Goal: Information Seeking & Learning: Learn about a topic

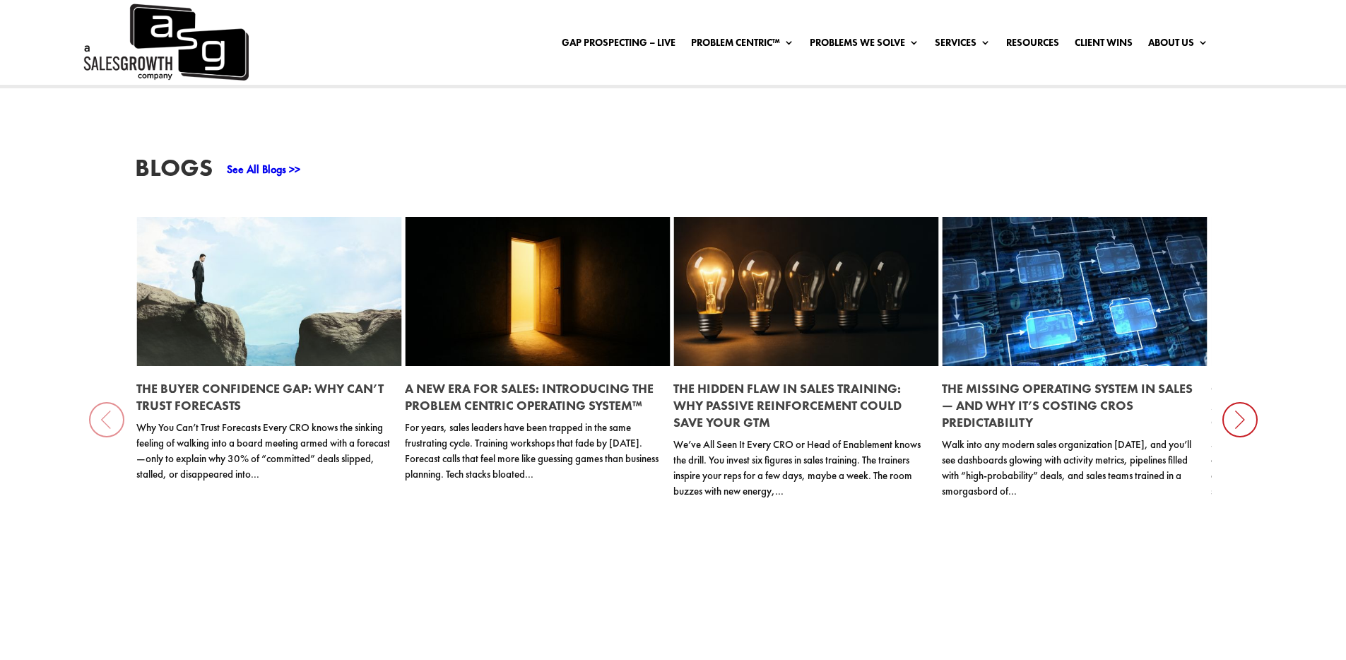
scroll to position [1561, 0]
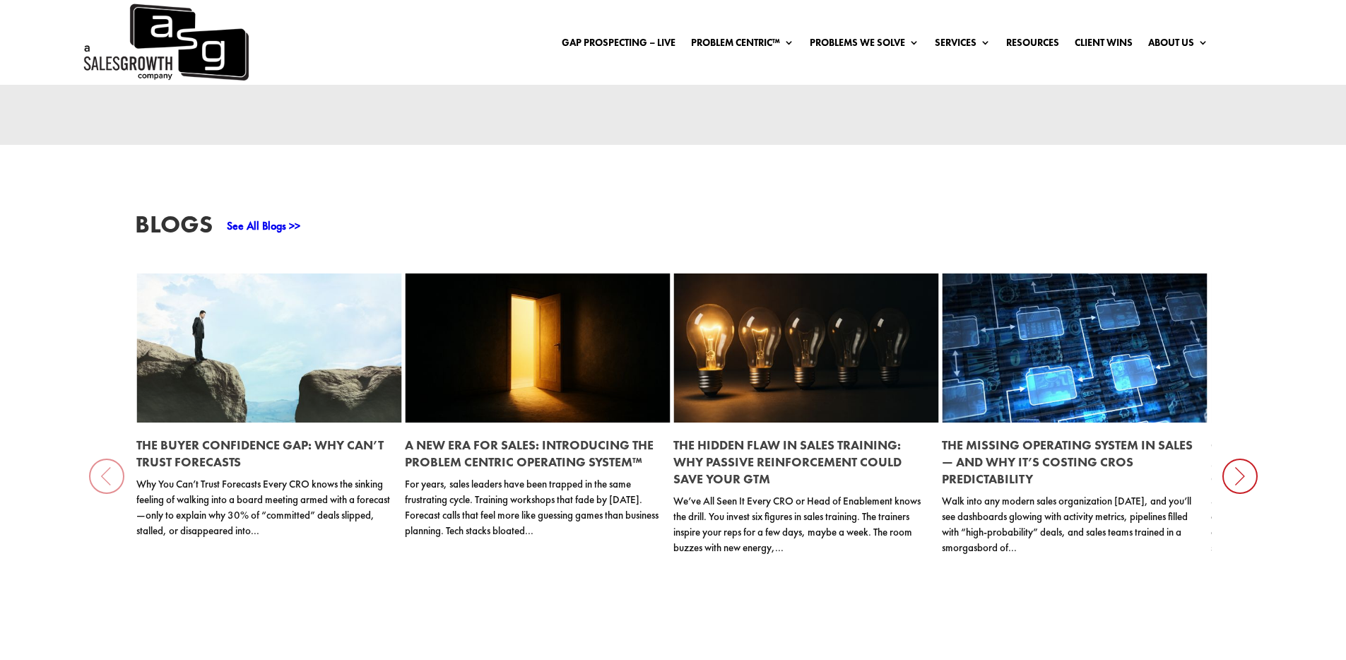
click at [280, 218] on link "See All Blogs >>" at bounding box center [263, 225] width 73 height 15
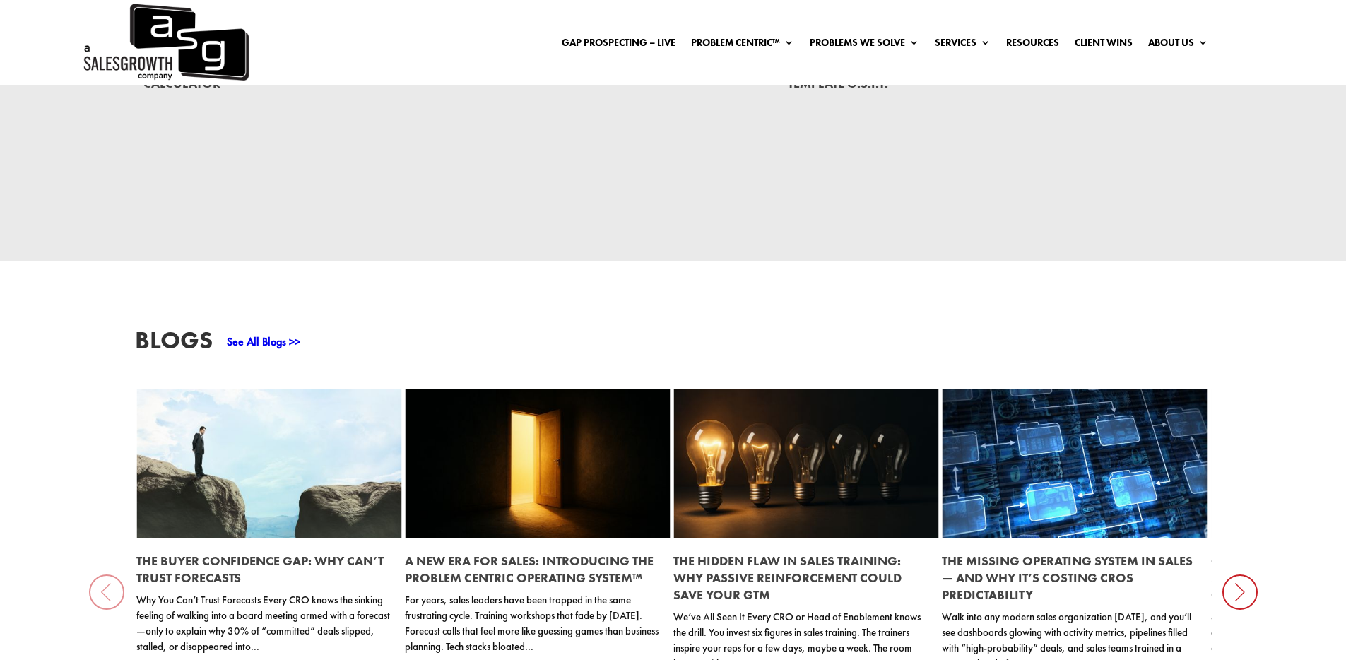
scroll to position [1442, 0]
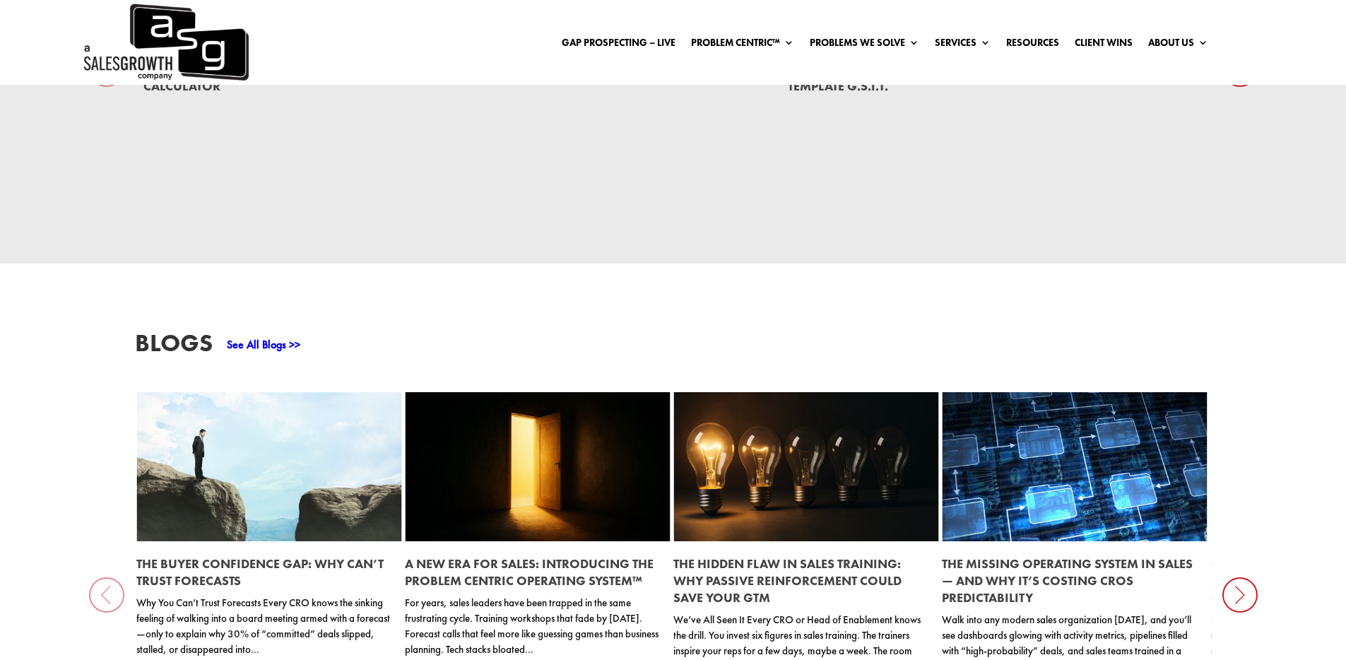
click at [262, 337] on link "See All Blogs >>" at bounding box center [263, 344] width 73 height 15
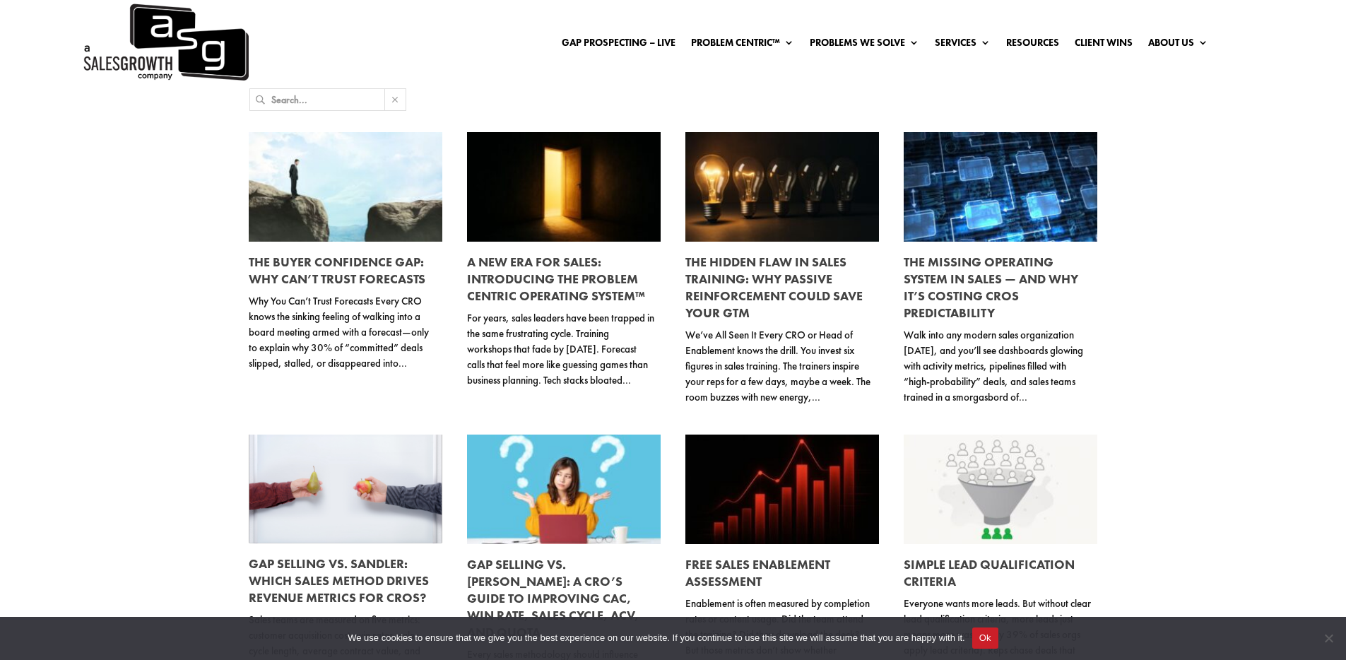
scroll to position [4, 0]
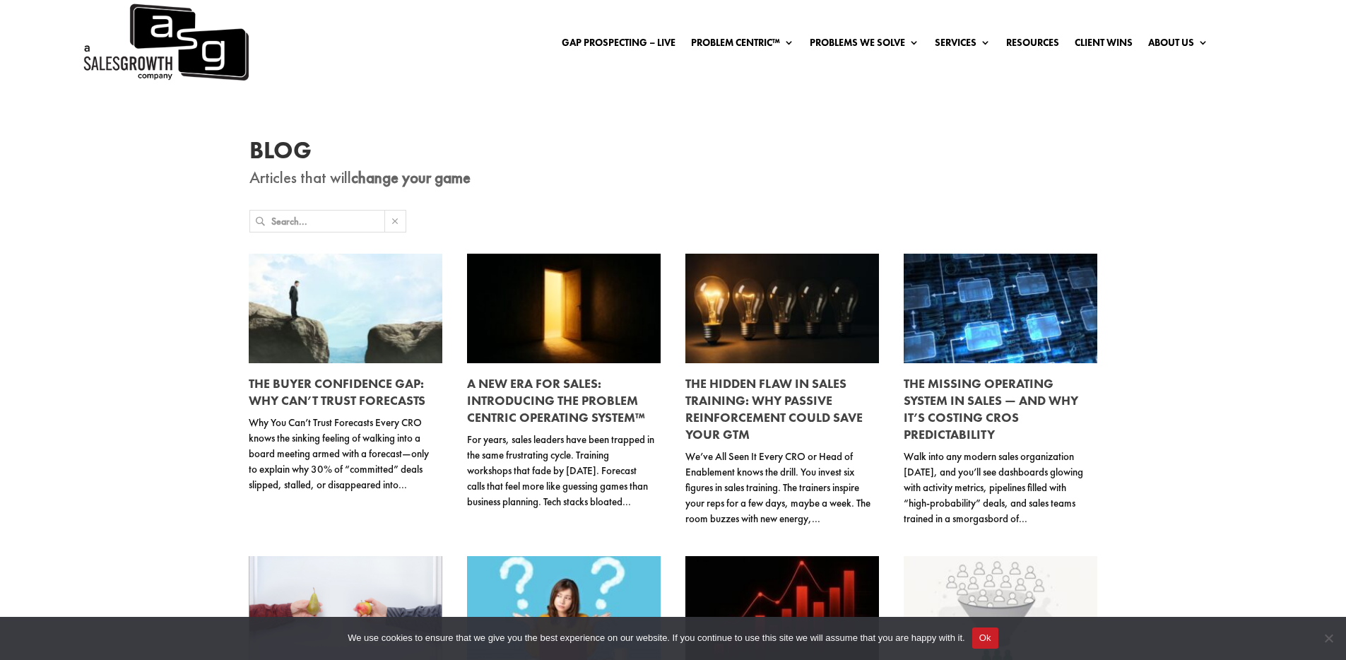
click at [342, 218] on input "text" at bounding box center [327, 221] width 113 height 21
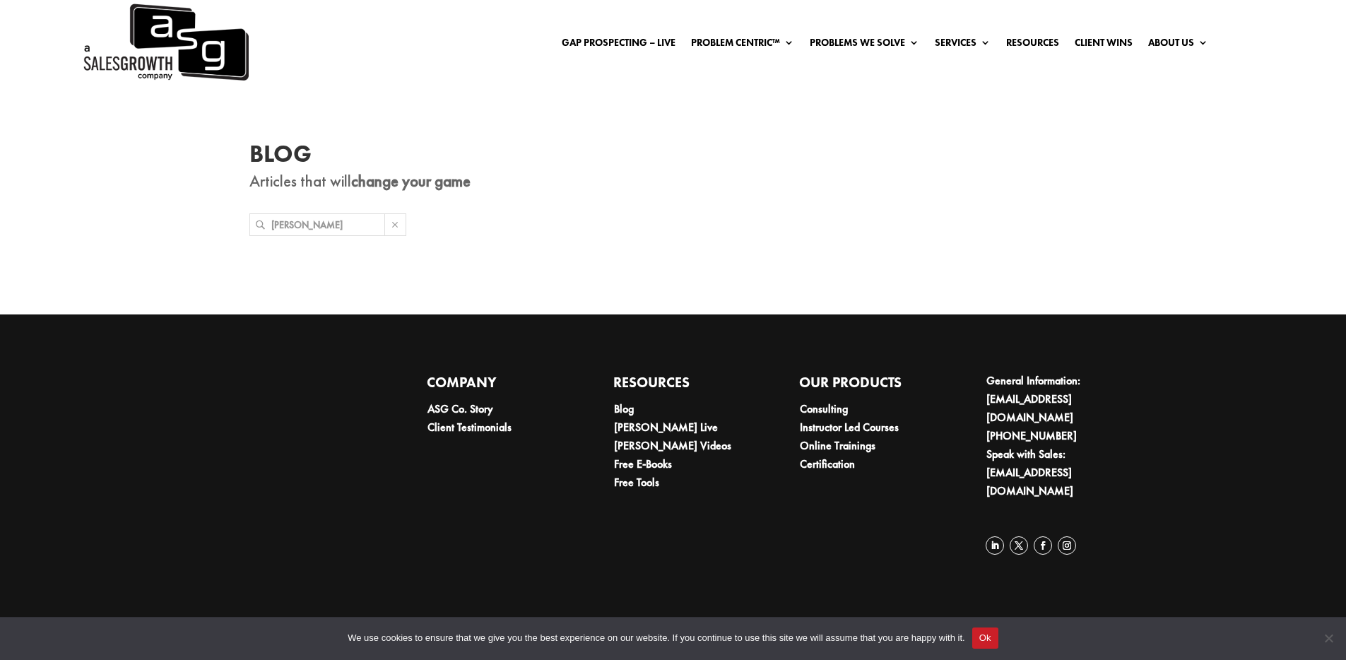
scroll to position [0, 0]
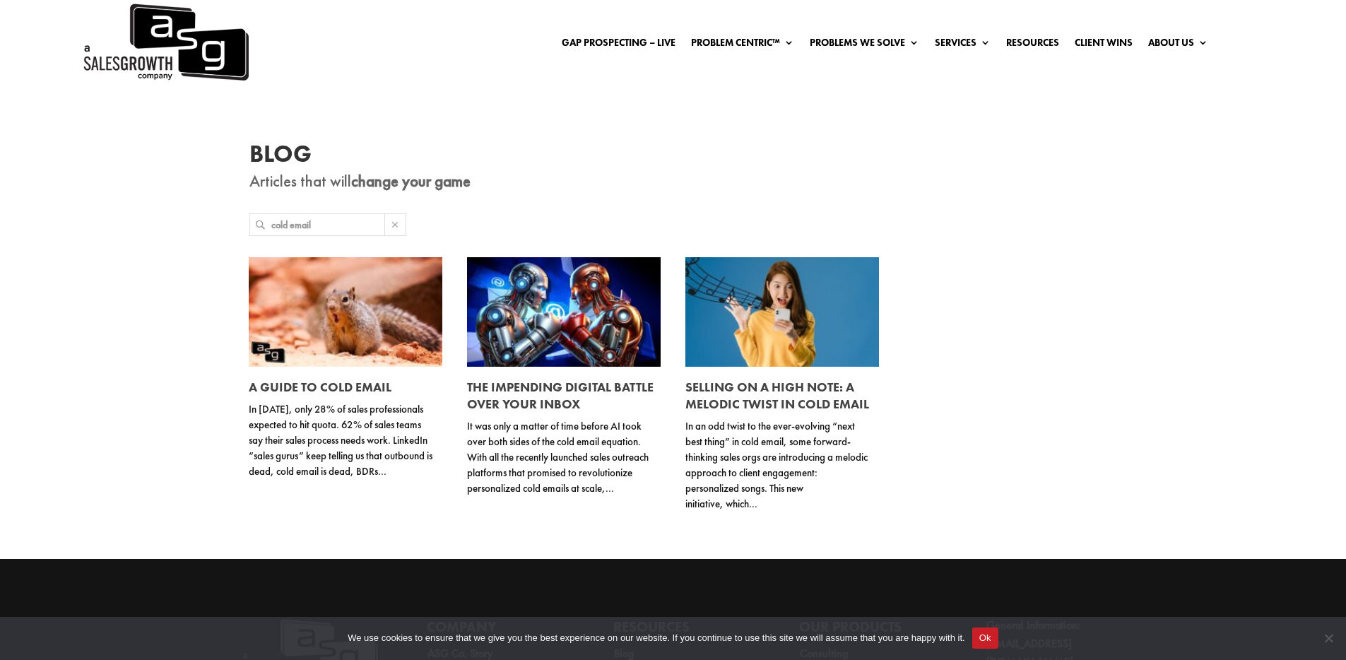
click at [326, 229] on input "cold email" at bounding box center [327, 224] width 113 height 21
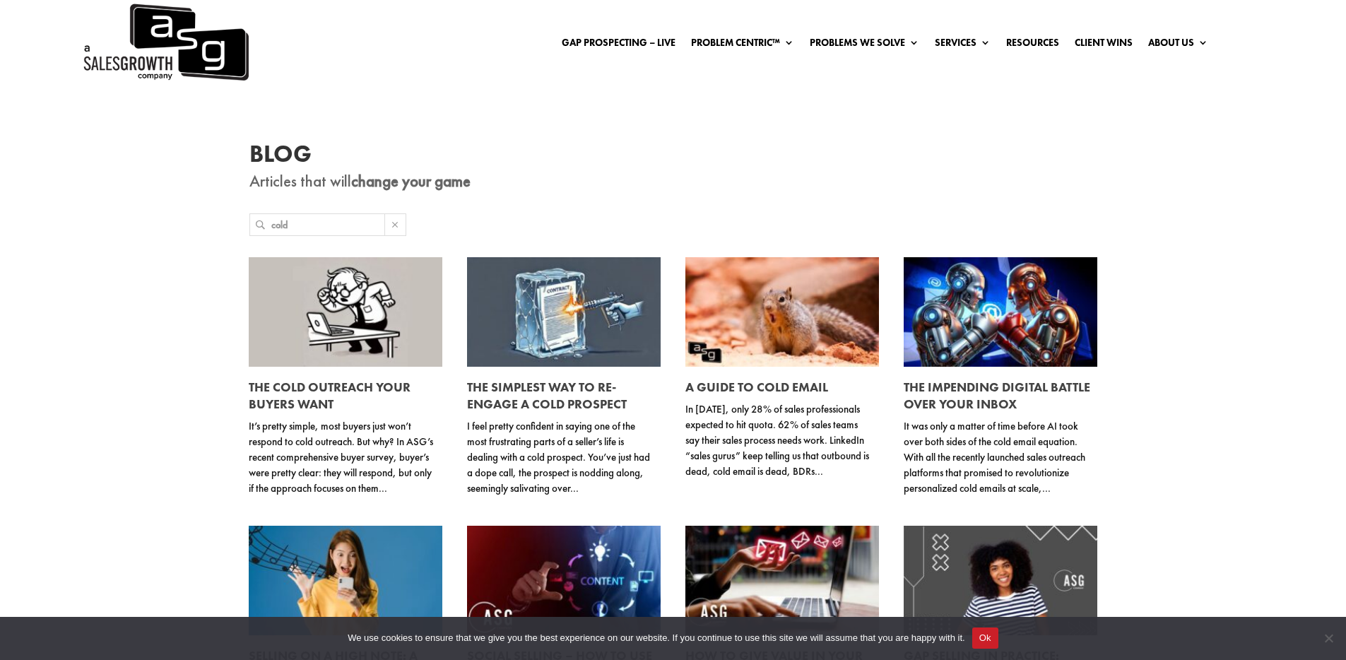
type input "cold"
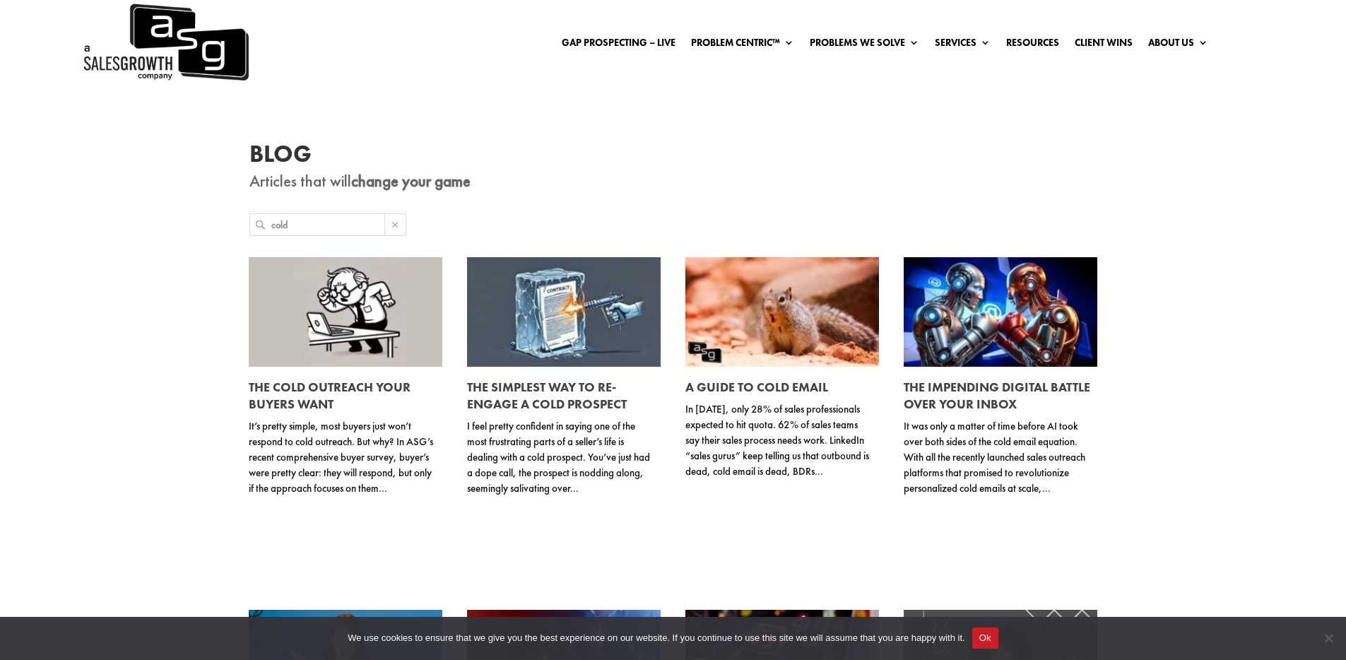
scroll to position [475, 0]
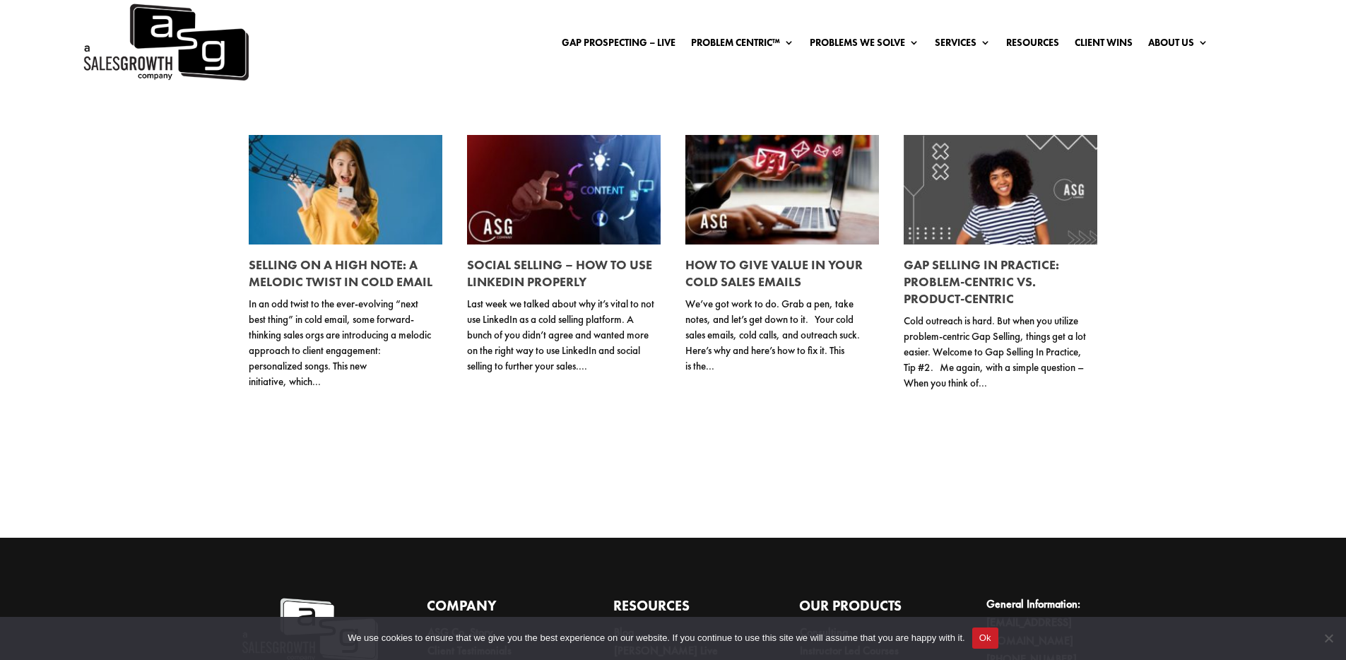
type input "cold"
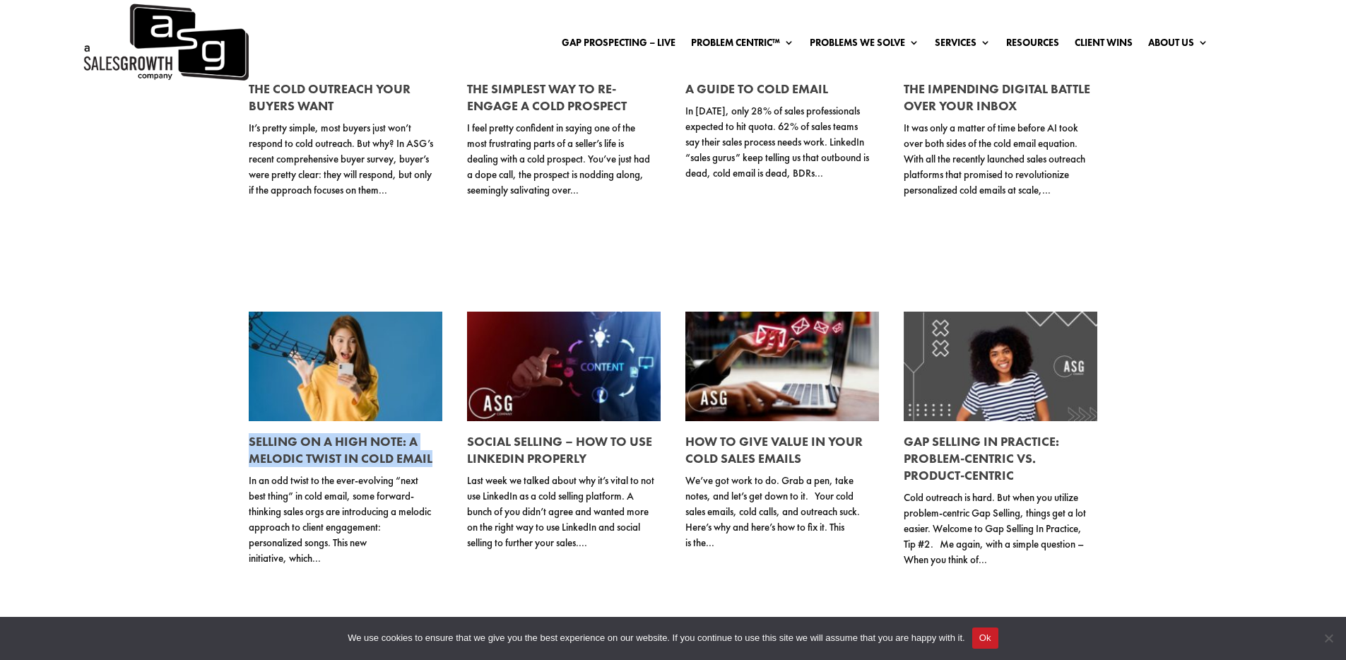
scroll to position [0, 0]
